Goal: Task Accomplishment & Management: Manage account settings

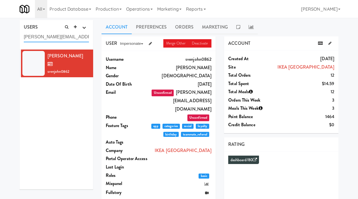
click at [67, 33] on input "svenjohn.bajaro@ingka.ikea.com" at bounding box center [56, 37] width 65 height 10
click at [59, 35] on input "svenjohn.bajaro@ingka.ikea.com" at bounding box center [56, 37] width 65 height 10
paste input "ccook@cmh.org"
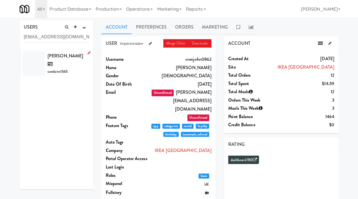
click at [70, 64] on div "Carol-anne Cook carolann1565" at bounding box center [67, 63] width 41 height 23
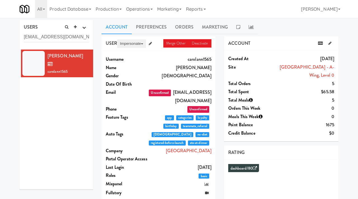
click at [132, 42] on button "Impersonate" at bounding box center [131, 43] width 29 height 8
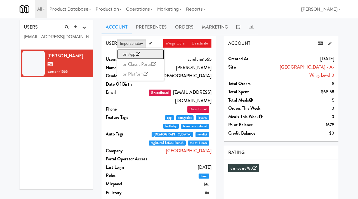
click at [128, 55] on link "on App" at bounding box center [140, 54] width 47 height 10
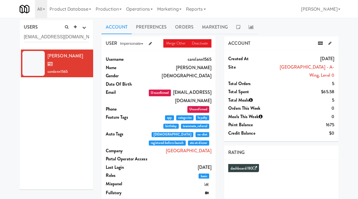
click at [204, 68] on dd "Carol-anne Cook" at bounding box center [179, 67] width 63 height 8
drag, startPoint x: 62, startPoint y: 38, endPoint x: 8, endPoint y: 36, distance: 54.0
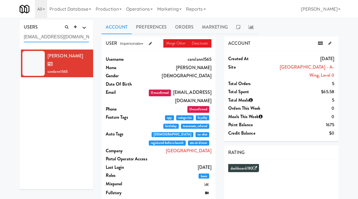
click at [8, 36] on div "USERS active Ordered this week Didn't order this week 1 this week 2 this week 3…" at bounding box center [179, 153] width 358 height 266
paste input "jay31700@gmail.com"
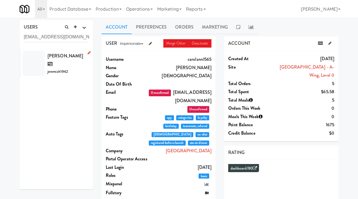
click at [76, 63] on div "Jeremiah Wike jeremiah1942" at bounding box center [67, 63] width 41 height 23
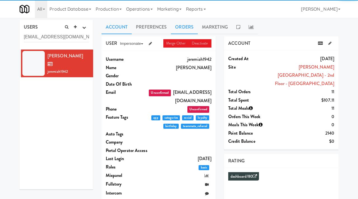
click at [182, 26] on link "Orders" at bounding box center [184, 27] width 27 height 14
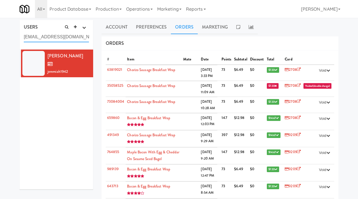
drag, startPoint x: 73, startPoint y: 38, endPoint x: 18, endPoint y: 36, distance: 55.3
click at [18, 36] on div "USERS active Ordered this week Didn't order this week 1 this week 2 this week 3…" at bounding box center [56, 106] width 82 height 173
paste input "ybaek@baylismedtech"
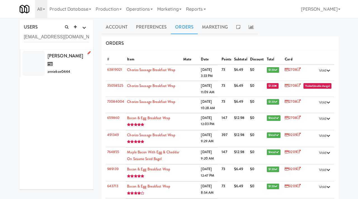
click at [72, 62] on div "Annie Baek anniebae0444" at bounding box center [67, 63] width 41 height 23
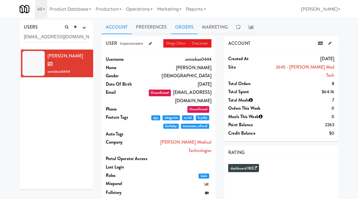
click at [173, 29] on link "Orders" at bounding box center [184, 27] width 27 height 14
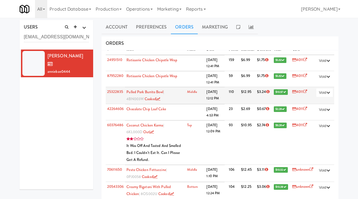
scroll to position [12, 0]
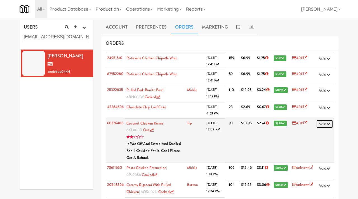
click at [328, 125] on icon "button" at bounding box center [328, 124] width 4 height 4
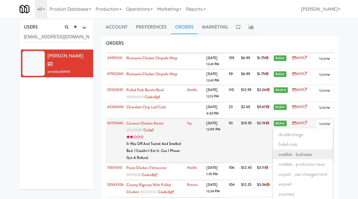
click at [298, 154] on link "inedible - bad taste" at bounding box center [303, 154] width 60 height 10
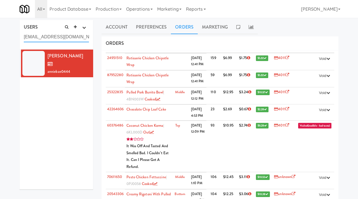
drag, startPoint x: 85, startPoint y: 37, endPoint x: 20, endPoint y: 34, distance: 65.2
click at [20, 34] on div "USERS active Ordered this week Didn't order this week 1 this week 2 this week 3…" at bounding box center [56, 34] width 73 height 29
paste input "pagethompson@hotmail"
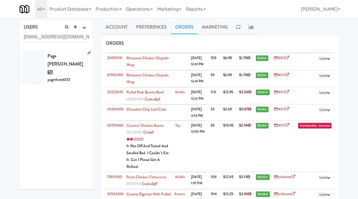
click at [58, 59] on div "Page Thompson pagethom6572" at bounding box center [67, 68] width 41 height 32
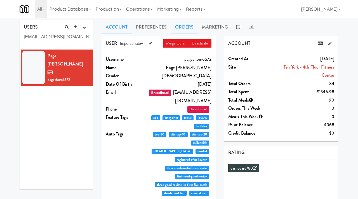
click at [187, 22] on link "Orders" at bounding box center [184, 27] width 27 height 14
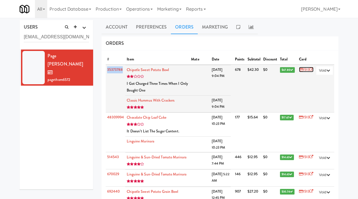
click at [299, 70] on icon at bounding box center [301, 70] width 4 height 4
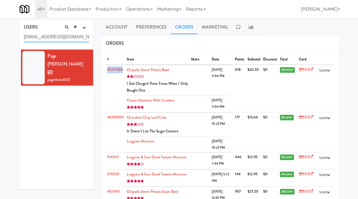
click at [73, 38] on input "pagethompson@hotmail.com" at bounding box center [56, 37] width 65 height 10
paste input "rduhra@baylismedtech"
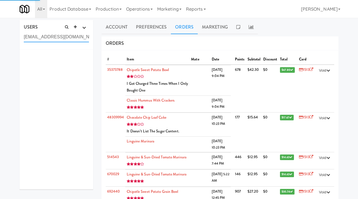
type input "rduhra@baylismedtech.com"
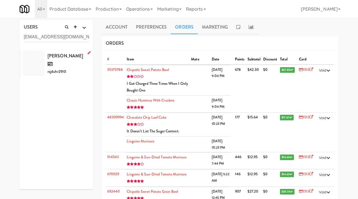
click at [73, 65] on div "Raj Duhra rajduhr2910" at bounding box center [67, 63] width 41 height 23
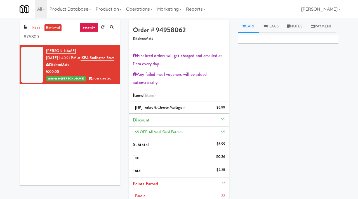
paste input "403380"
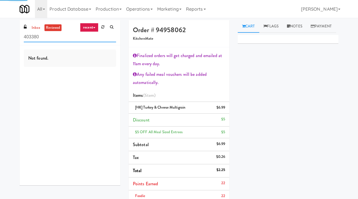
type input "403380"
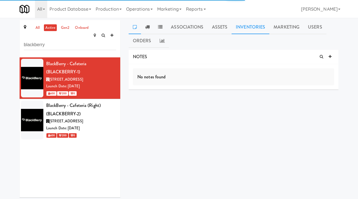
click at [242, 29] on link "Inventories" at bounding box center [250, 27] width 38 height 14
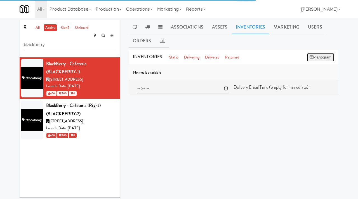
click at [315, 58] on button "Planogram" at bounding box center [319, 57] width 27 height 8
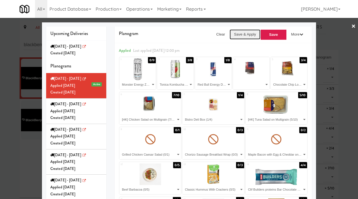
click at [246, 35] on button "Save & Apply" at bounding box center [244, 34] width 31 height 10
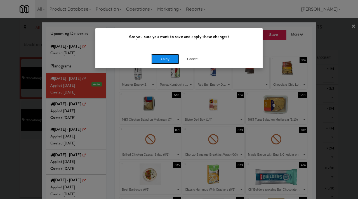
click at [158, 58] on button "Okay" at bounding box center [165, 59] width 28 height 10
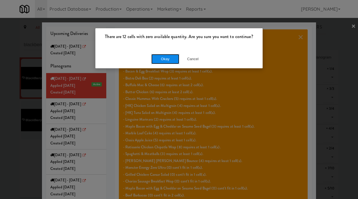
click at [165, 56] on button "Okay" at bounding box center [165, 59] width 28 height 10
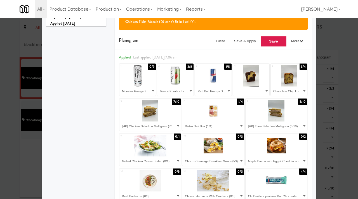
scroll to position [215, 0]
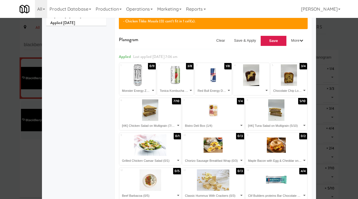
click at [15, 146] on div at bounding box center [179, 99] width 358 height 199
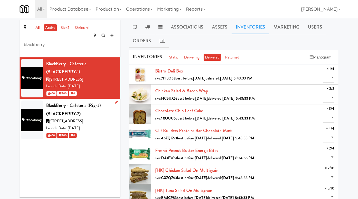
click at [118, 109] on li "BlackBerry - Cafeteria (Right) (BLACKBERRY-2) 2200 University Ave E, Waterloo O…" at bounding box center [70, 120] width 101 height 42
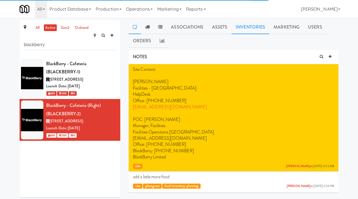
click at [240, 25] on link "Inventories" at bounding box center [250, 27] width 38 height 14
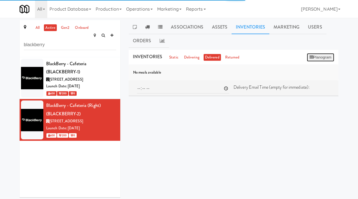
click at [314, 53] on button "Planogram" at bounding box center [319, 57] width 27 height 8
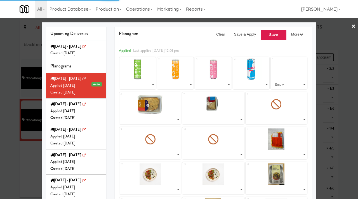
select select "number:195933"
select select "number:238536"
select select "number:238564"
select select "number:260598"
select select "number:264333"
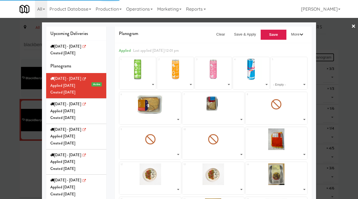
select select "number:264455"
select select "number:265092"
select select "number:264213"
select select "number:264279"
select select "number:264397"
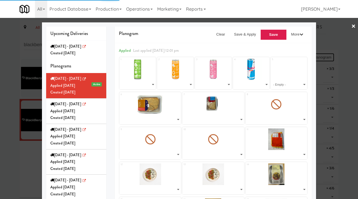
select select "number:263006"
select select "number:262770"
select select "number:262952"
select select "number:262831"
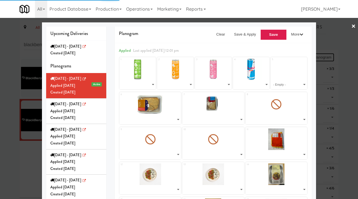
select select "number:262892"
select select "number:264011"
select select "number:264056"
select select "number:264251"
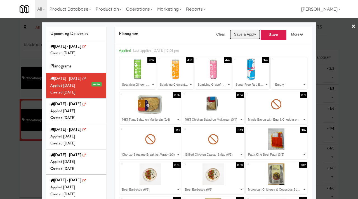
click at [237, 35] on button "Save & Apply" at bounding box center [244, 34] width 31 height 10
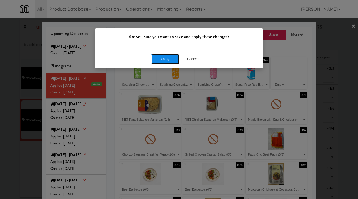
click at [156, 57] on button "Okay" at bounding box center [165, 59] width 28 height 10
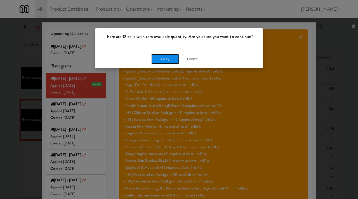
click at [163, 56] on button "Okay" at bounding box center [165, 59] width 28 height 10
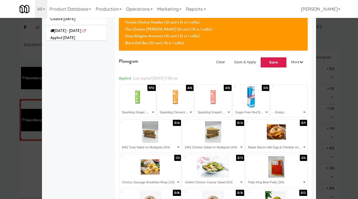
scroll to position [218, 0]
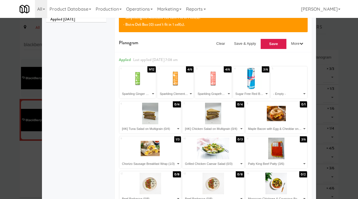
click at [0, 156] on div at bounding box center [179, 99] width 358 height 199
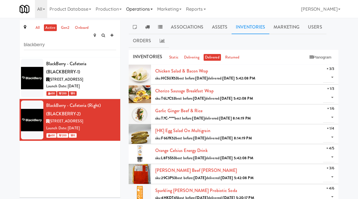
click at [150, 10] on link "Operations" at bounding box center [139, 9] width 31 height 18
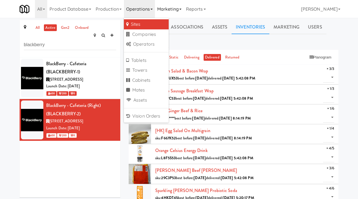
click at [171, 8] on link "Marketing" at bounding box center [169, 9] width 29 height 18
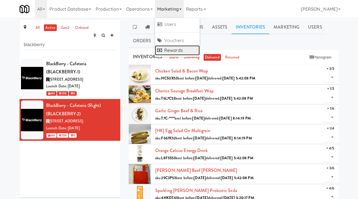
click at [173, 47] on link "Rewards" at bounding box center [177, 50] width 45 height 10
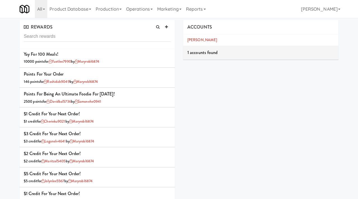
scroll to position [462, 0]
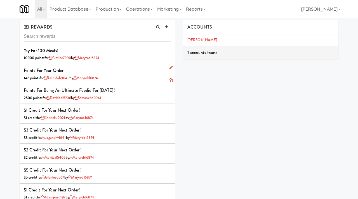
click at [170, 80] on icon at bounding box center [171, 80] width 4 height 4
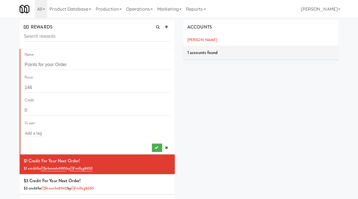
scroll to position [0, 0]
click at [80, 65] on input "Points for your Order" at bounding box center [98, 64] width 146 height 10
type input "Points for your Review"
drag, startPoint x: 47, startPoint y: 88, endPoint x: 18, endPoint y: 87, distance: 28.8
click at [18, 88] on div "REWARDS Name Points for your Review Point 146 Credit 0 To user Add a tag $1 Cre…" at bounding box center [96, 120] width 163 height 201
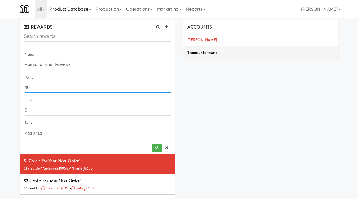
type input "40"
click at [38, 135] on input "text" at bounding box center [34, 132] width 18 height 7
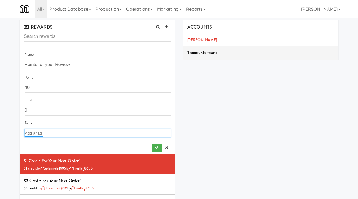
paste input "Carol-anne Cook"
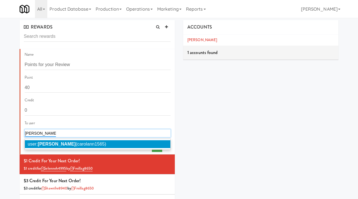
type input "Carol-anne Cook"
click at [60, 143] on em "Carol-anne Cook" at bounding box center [57, 143] width 38 height 5
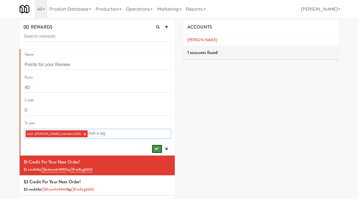
click at [154, 149] on button "submit" at bounding box center [157, 148] width 10 height 8
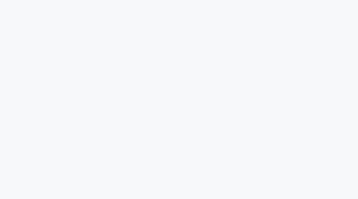
scroll to position [3, 0]
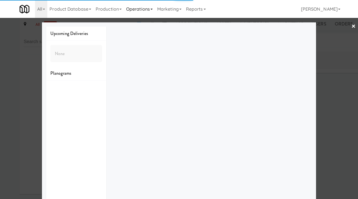
click at [143, 6] on link "Operations" at bounding box center [139, 9] width 31 height 18
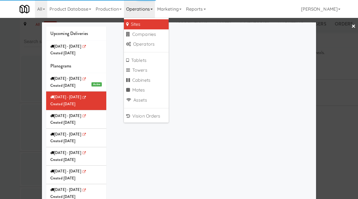
scroll to position [16016, 0]
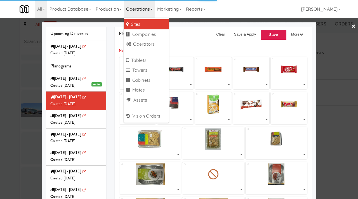
click at [15, 72] on div at bounding box center [179, 99] width 358 height 199
